Goal: Information Seeking & Learning: Find specific fact

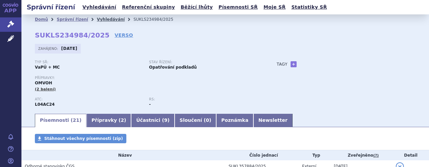
click at [97, 20] on link "Vyhledávání" at bounding box center [111, 19] width 28 height 5
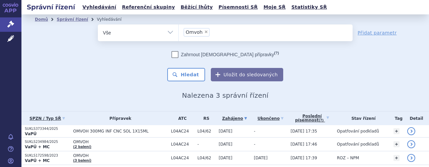
click at [204, 31] on span "×" at bounding box center [206, 32] width 4 height 4
click at [179, 31] on select "Omvoh" at bounding box center [178, 32] width 0 height 17
select select
type input "R"
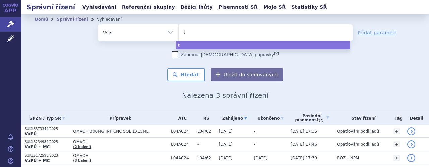
type input "tr"
type input "tre"
type input "trem"
type input "tremfy"
type input "tremfya"
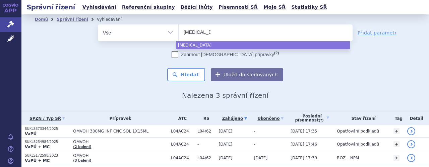
select select "tremfya"
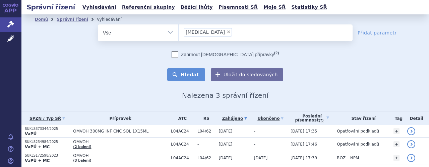
click at [189, 76] on button "Hledat" at bounding box center [186, 74] width 38 height 13
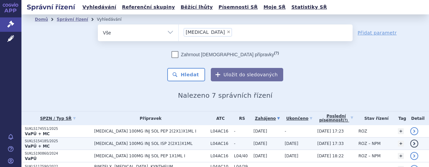
click at [132, 144] on span "TREMFYA 100MG INJ SOL ISP 2(2X1)X1ML" at bounding box center [150, 144] width 113 height 5
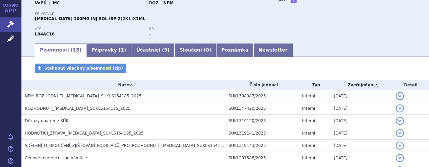
scroll to position [76, 0]
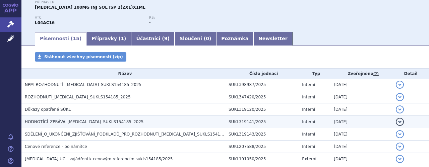
click at [111, 122] on span "HODNOTÍCÍ_ZPRÁVA_TREMFYA_SUKLS154185_2025" at bounding box center [84, 122] width 119 height 5
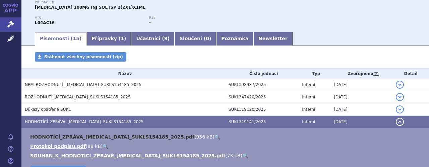
click at [118, 135] on link "HODNOTÍCÍ_ZPRÁVA_TREMFYA_SUKLS154185_2025.pdf" at bounding box center [112, 136] width 164 height 5
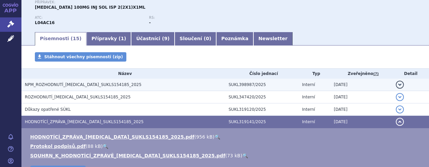
click at [120, 86] on h3 "NPM_ROZHODNUTÍ_TREMFYA_SUKLS154185_2025" at bounding box center [125, 85] width 201 height 7
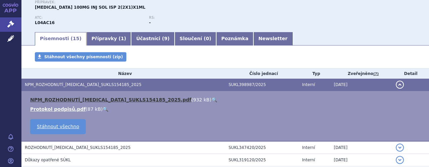
click at [120, 101] on link "NPM_ROZHODNUTÍ_TREMFYA_SUKLS154185_2025.pdf" at bounding box center [110, 99] width 161 height 5
